Goal: Find specific page/section: Find specific page/section

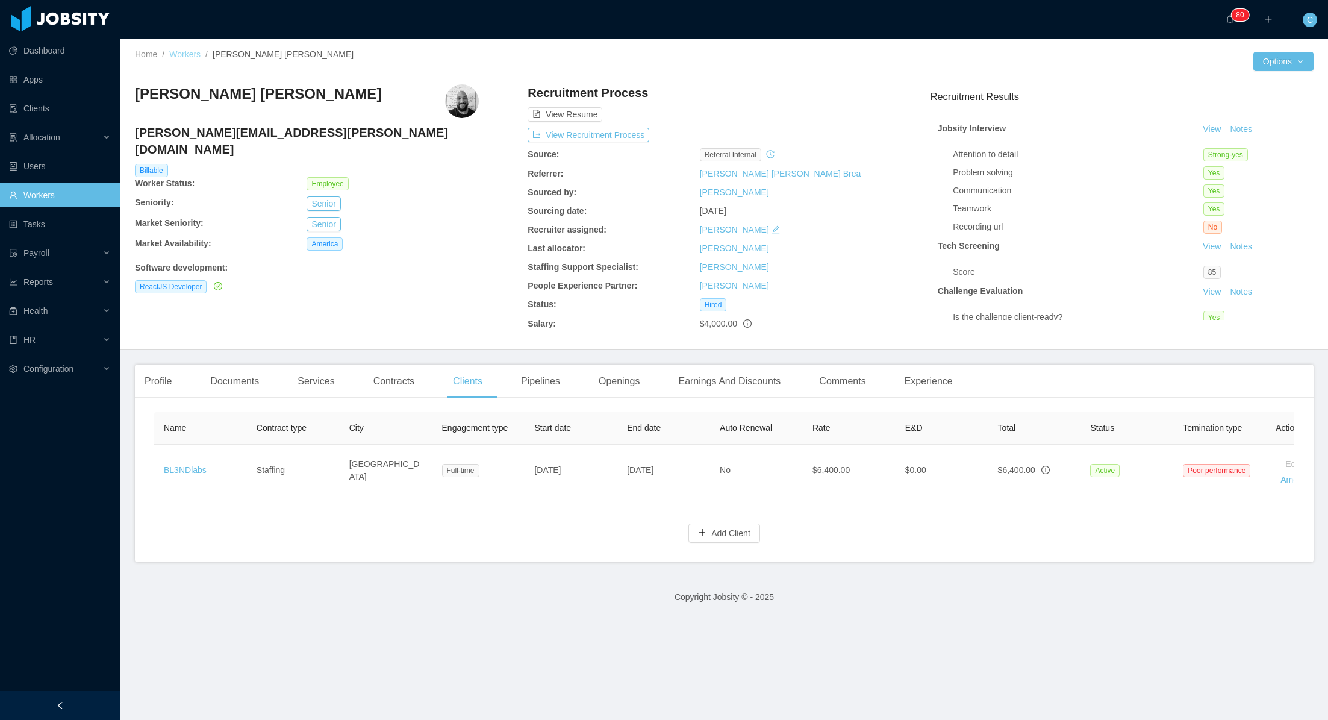
click at [189, 56] on link "Workers" at bounding box center [184, 54] width 31 height 10
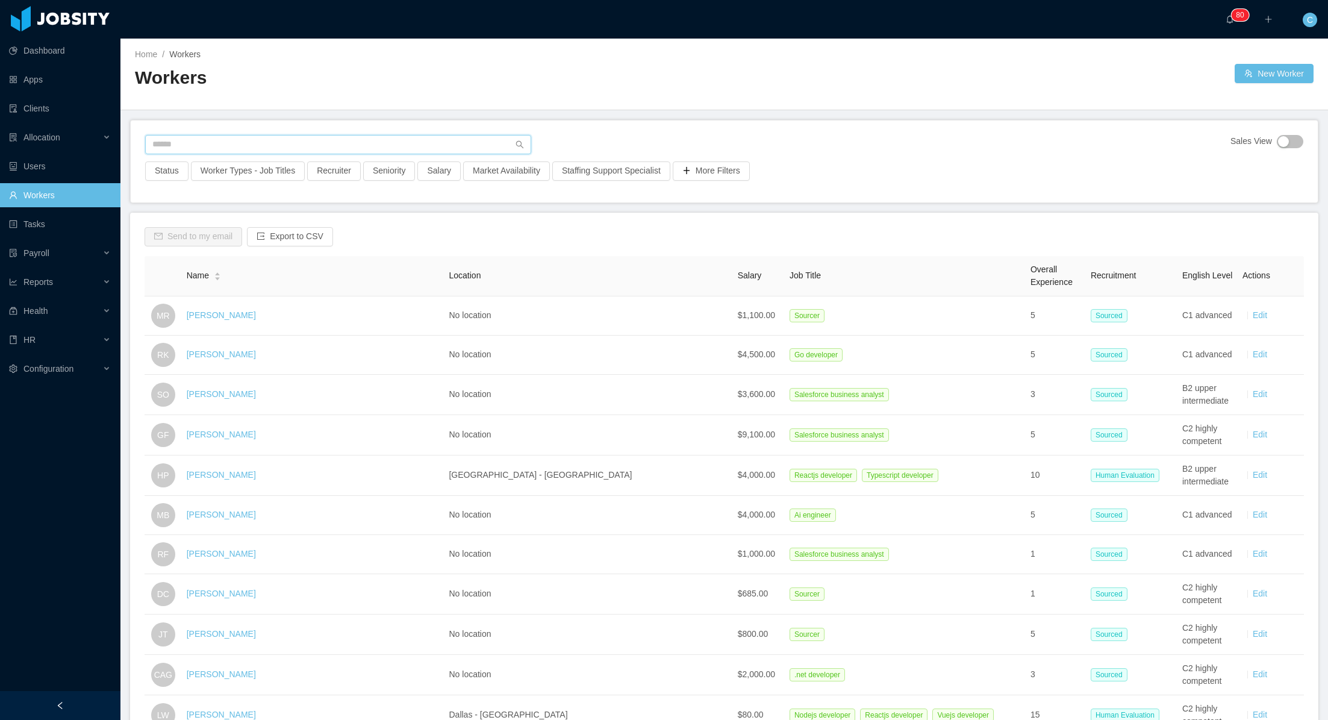
click at [250, 143] on input "text" at bounding box center [338, 144] width 386 height 19
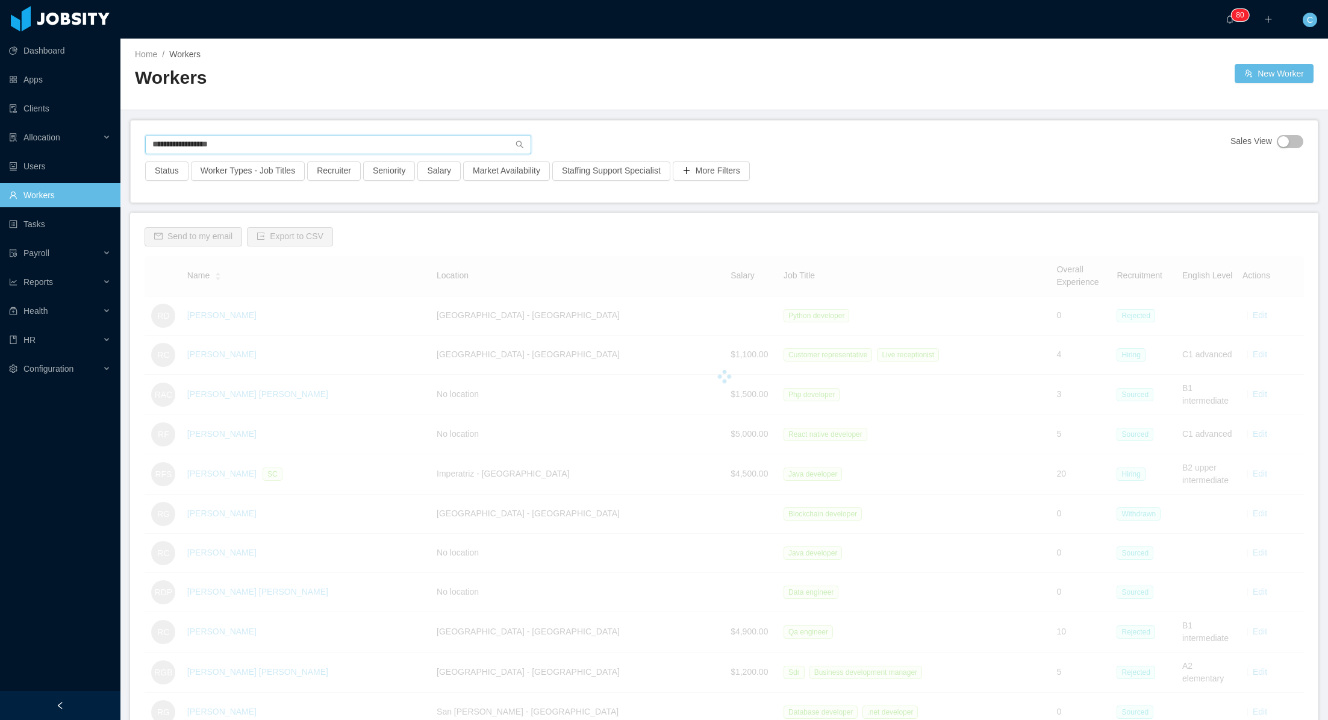
type input "**********"
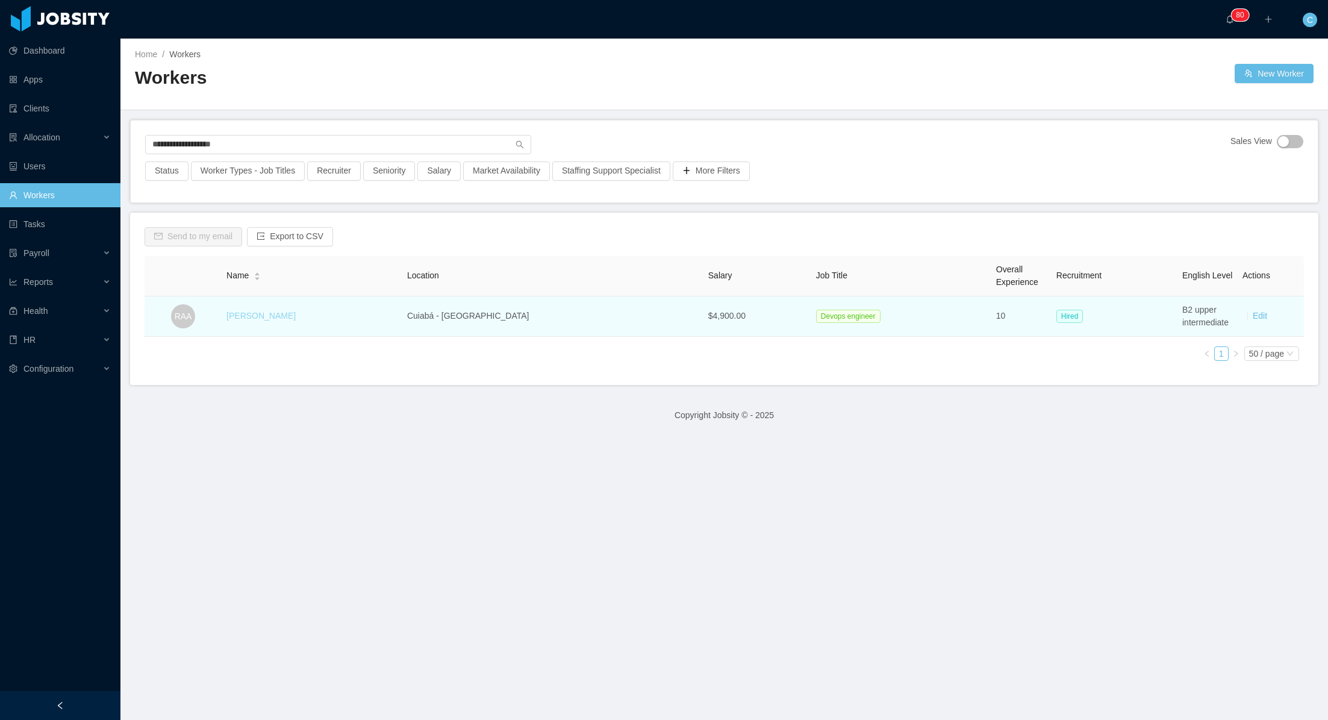
click at [258, 316] on link "[PERSON_NAME]" at bounding box center [261, 316] width 69 height 10
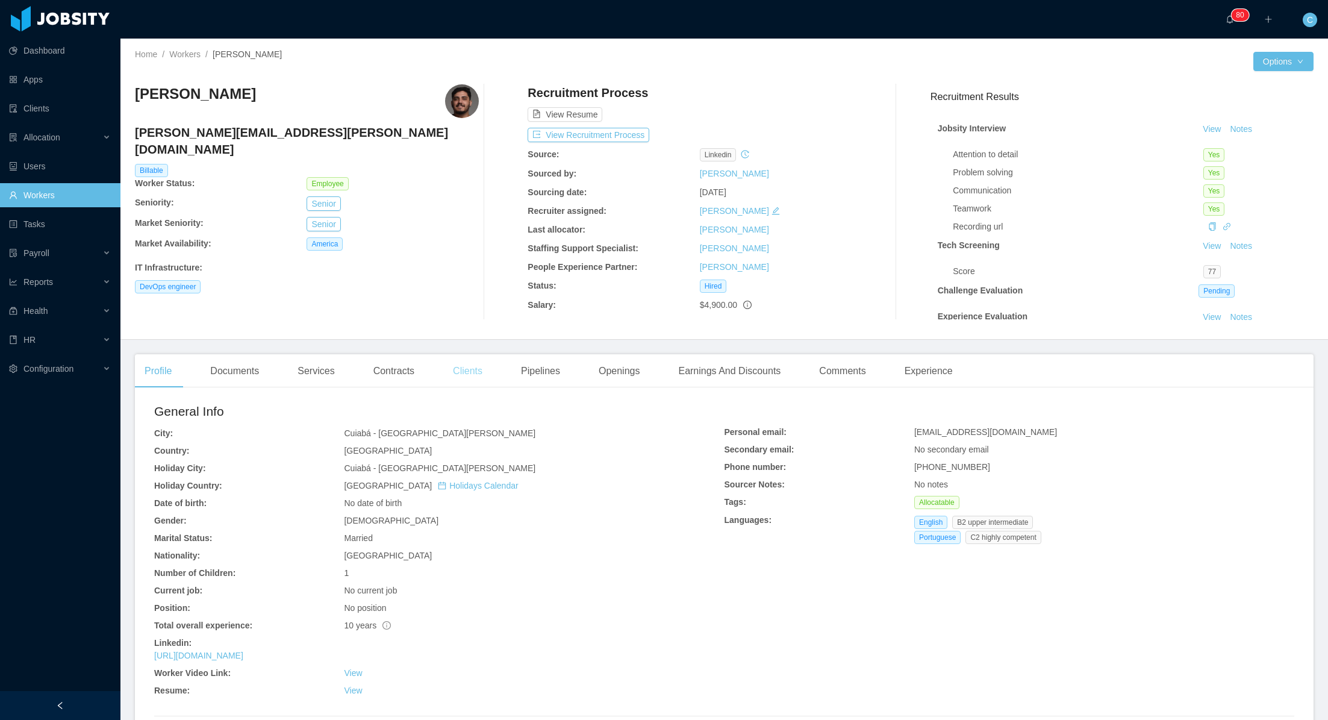
click at [476, 371] on div "Clients" at bounding box center [467, 371] width 49 height 34
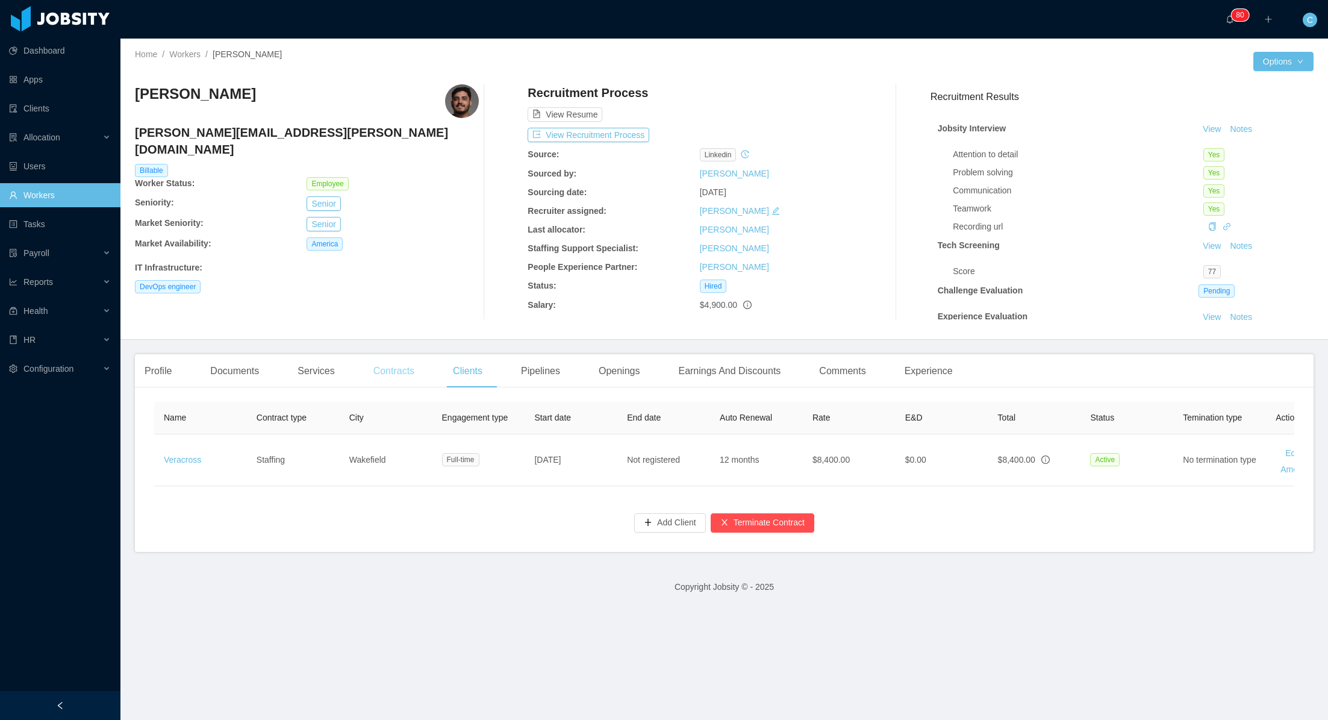
click at [395, 371] on div "Contracts" at bounding box center [394, 371] width 60 height 34
